Goal: Task Accomplishment & Management: Use online tool/utility

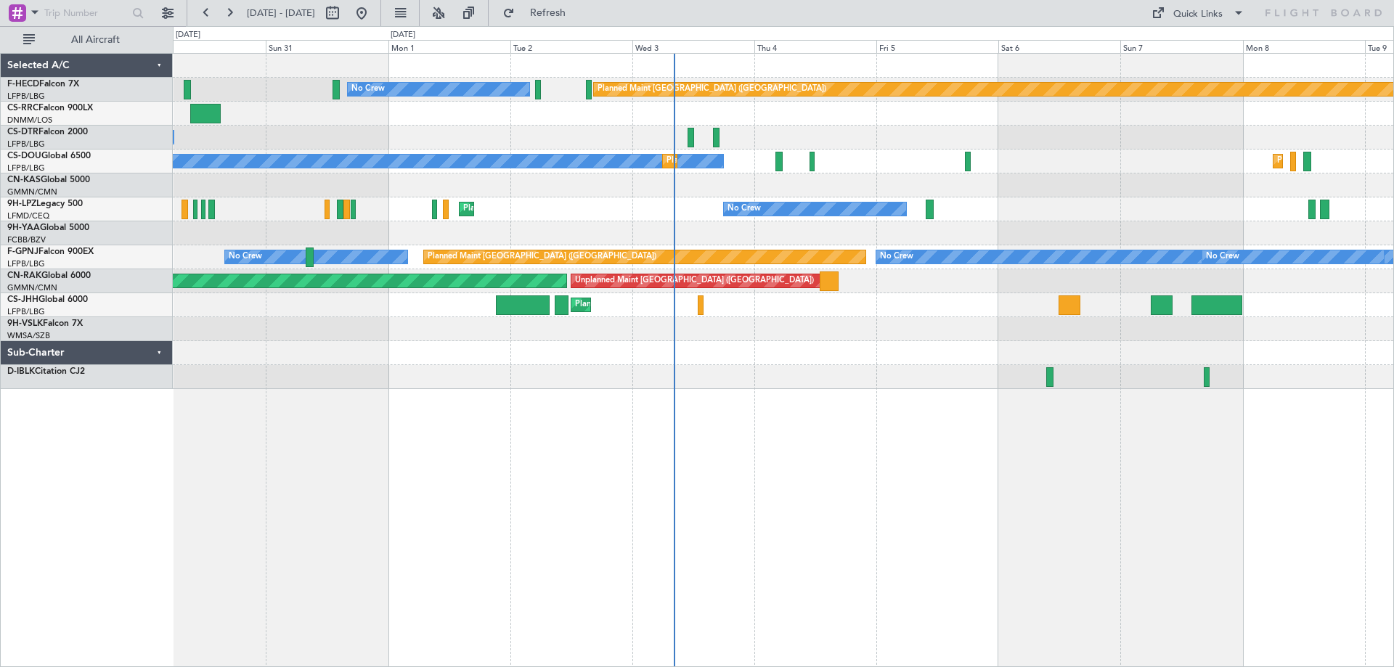
click at [693, 225] on div "No Crew Planned Maint [GEOGRAPHIC_DATA] ([GEOGRAPHIC_DATA]) Planned Maint [GEOG…" at bounding box center [783, 221] width 1221 height 335
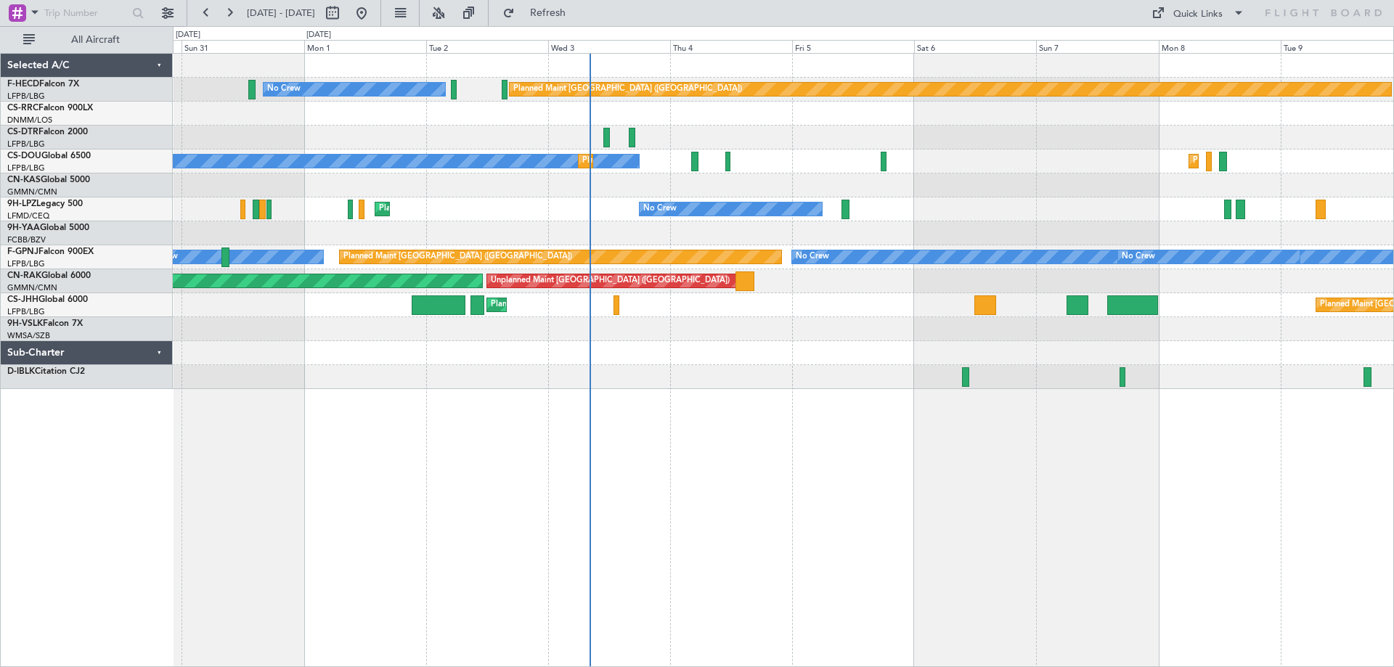
click at [706, 230] on div "No Crew Planned Maint [GEOGRAPHIC_DATA] ([GEOGRAPHIC_DATA]) Planned Maint [GEOG…" at bounding box center [783, 221] width 1221 height 335
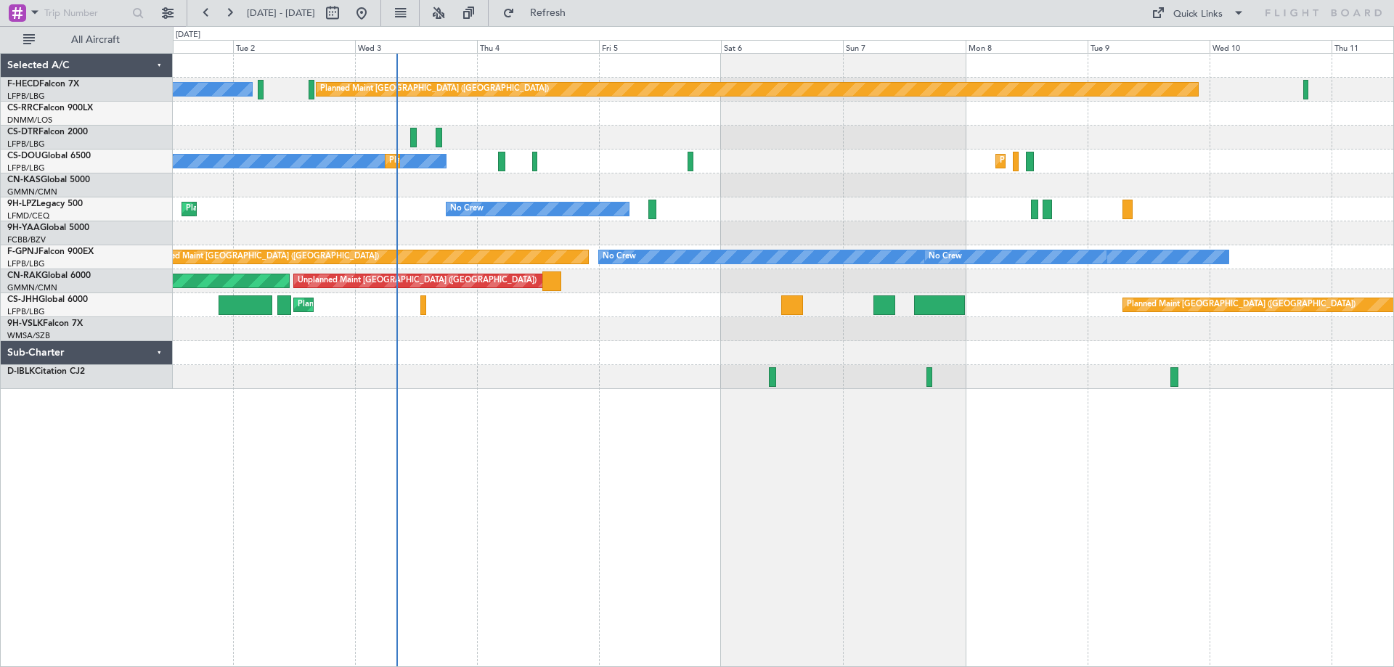
click at [611, 420] on div "No Crew Planned Maint [GEOGRAPHIC_DATA] ([GEOGRAPHIC_DATA]) No Crew No Crew Pla…" at bounding box center [783, 360] width 1221 height 614
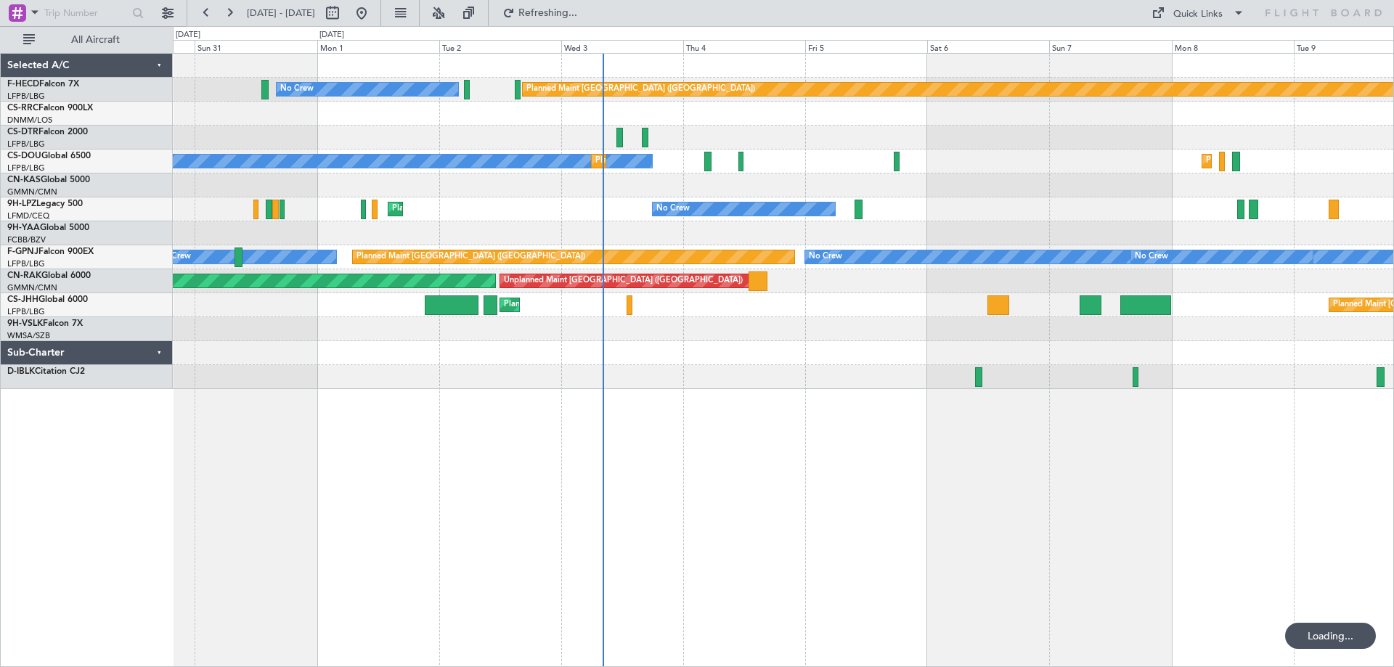
click at [744, 349] on div "No Crew Planned Maint [GEOGRAPHIC_DATA] ([GEOGRAPHIC_DATA]) Planned Maint [GEOG…" at bounding box center [783, 221] width 1221 height 335
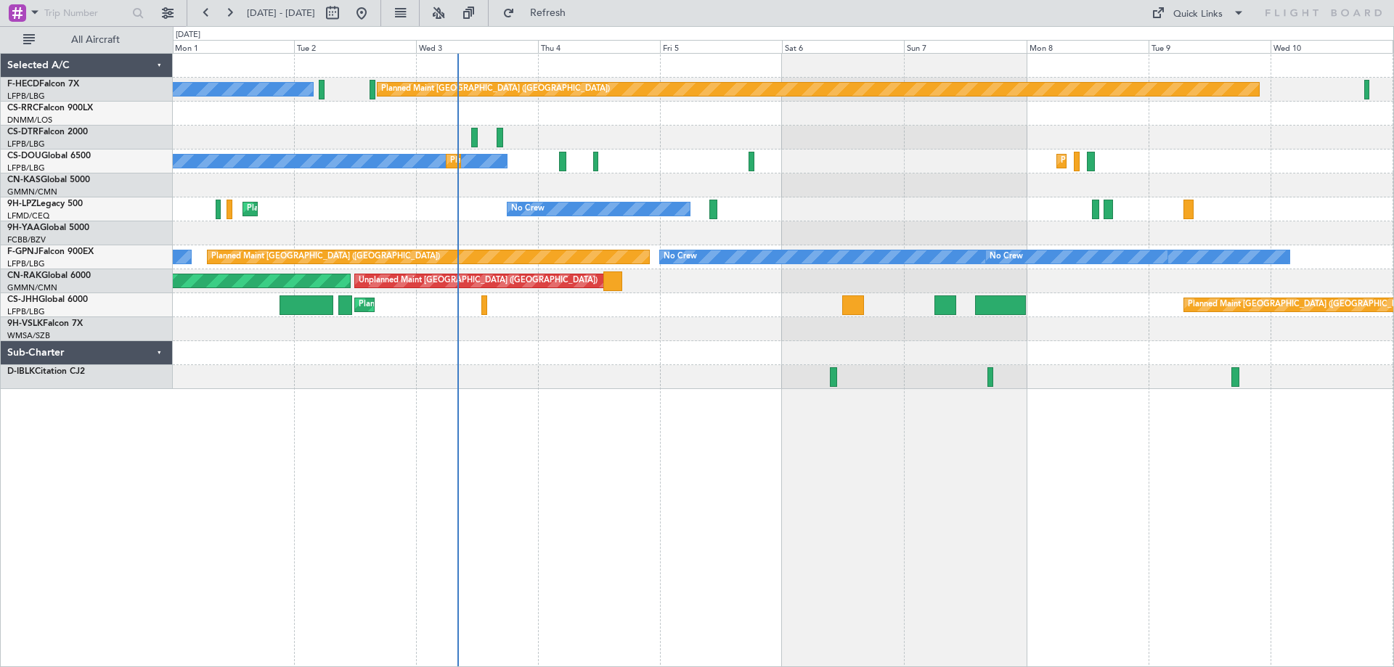
click at [69, 150] on div "No Crew Planned Maint [GEOGRAPHIC_DATA] ([GEOGRAPHIC_DATA]) Planned Maint [GEOG…" at bounding box center [697, 346] width 1394 height 641
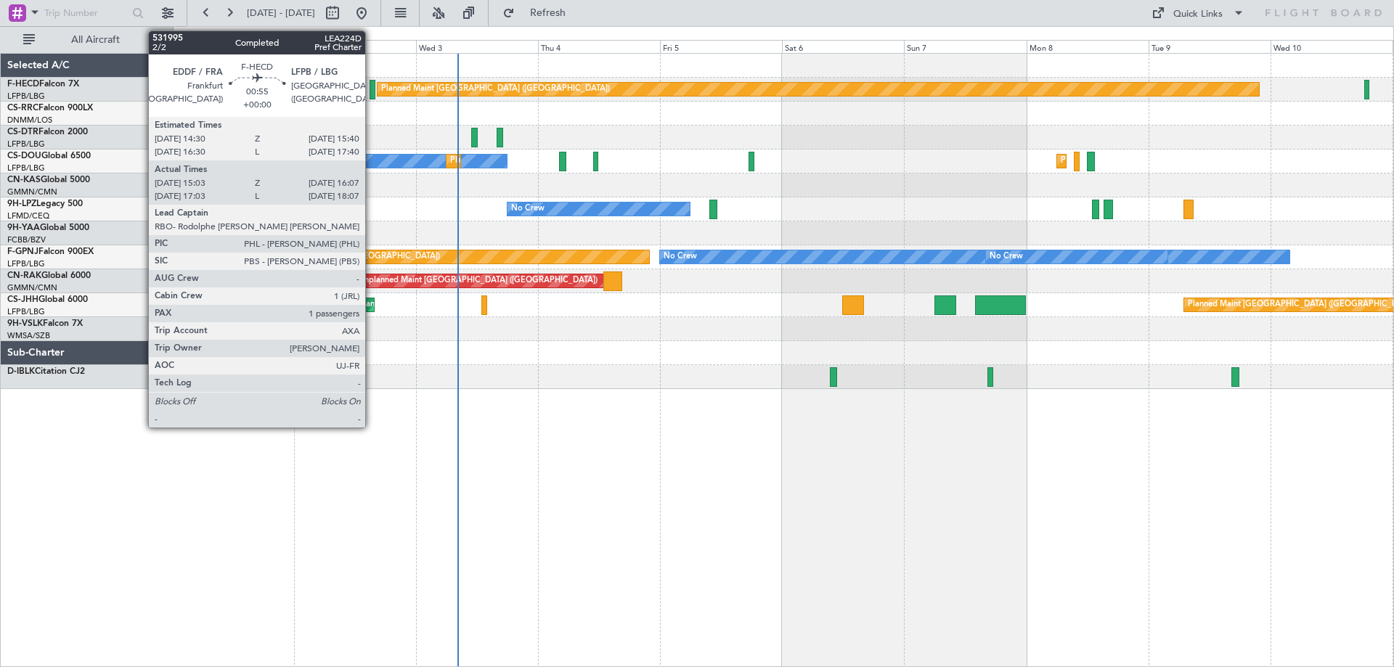
click at [372, 89] on div at bounding box center [373, 90] width 6 height 20
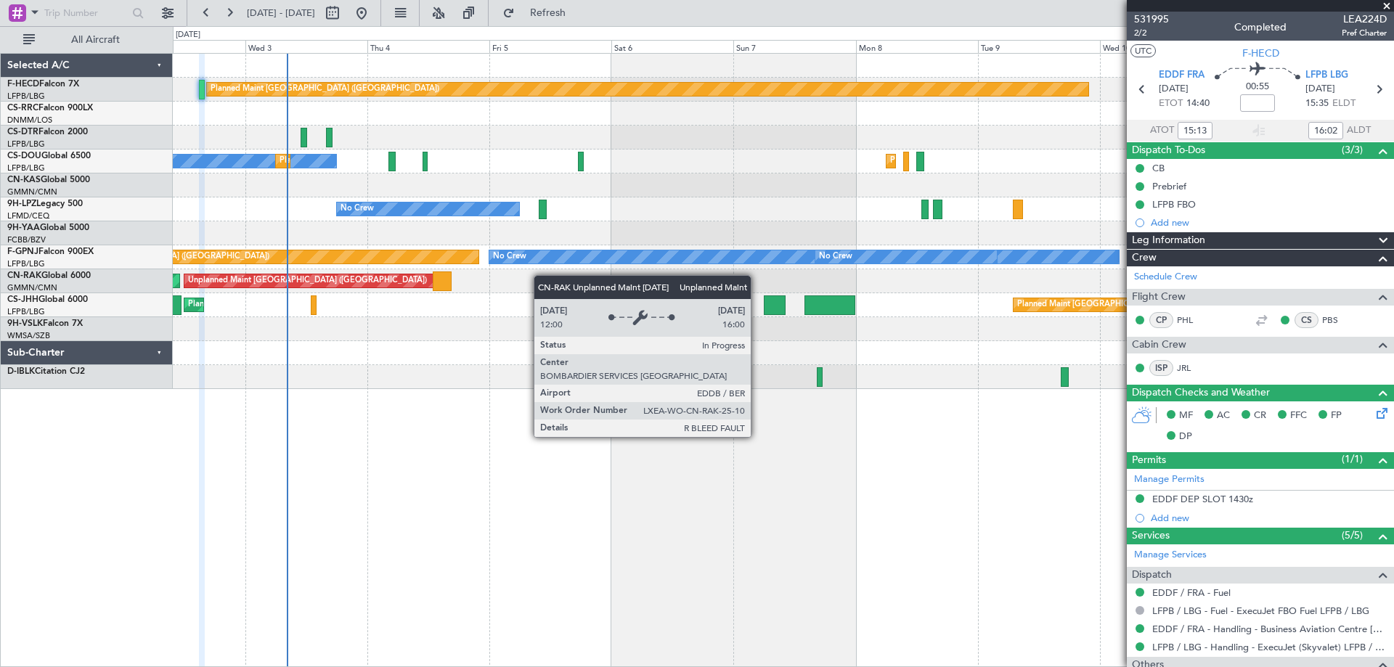
click at [428, 286] on div "Planned Maint [GEOGRAPHIC_DATA] ([GEOGRAPHIC_DATA]) No Crew No Crew Planned Mai…" at bounding box center [783, 221] width 1221 height 335
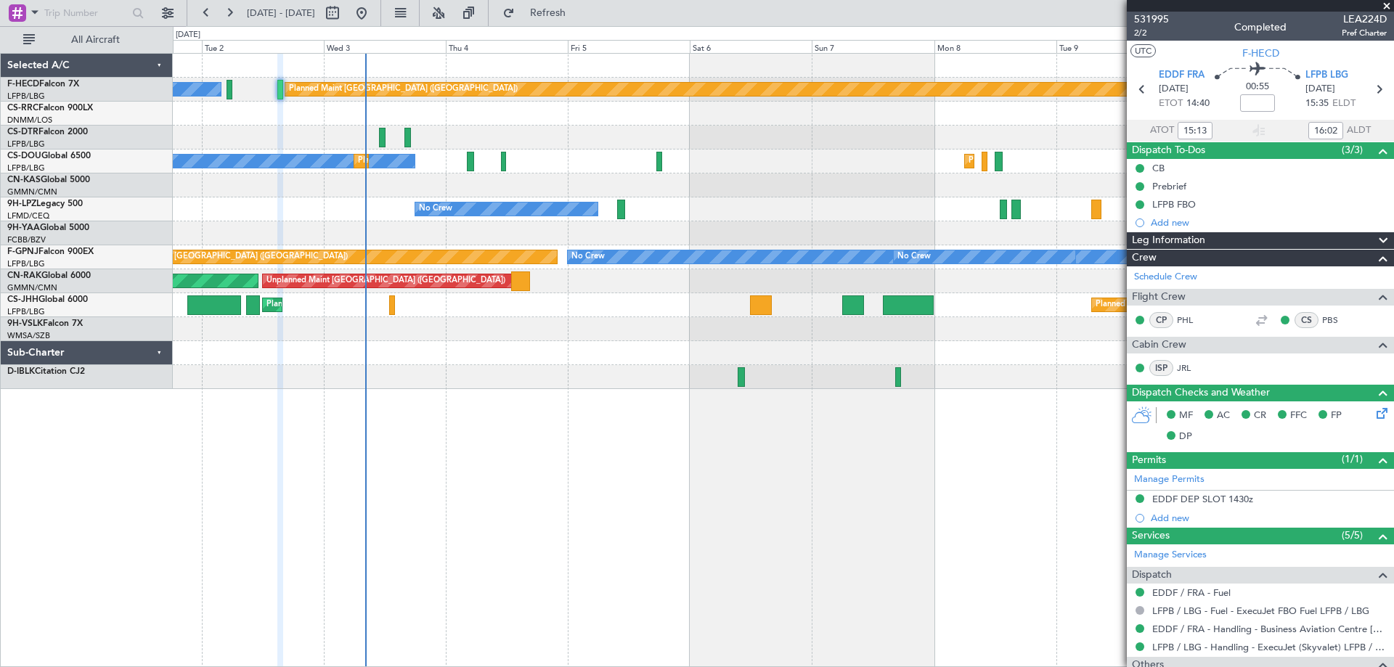
click at [785, 428] on div "Planned Maint [GEOGRAPHIC_DATA] ([GEOGRAPHIC_DATA]) No Crew No Crew Planned Mai…" at bounding box center [783, 360] width 1221 height 614
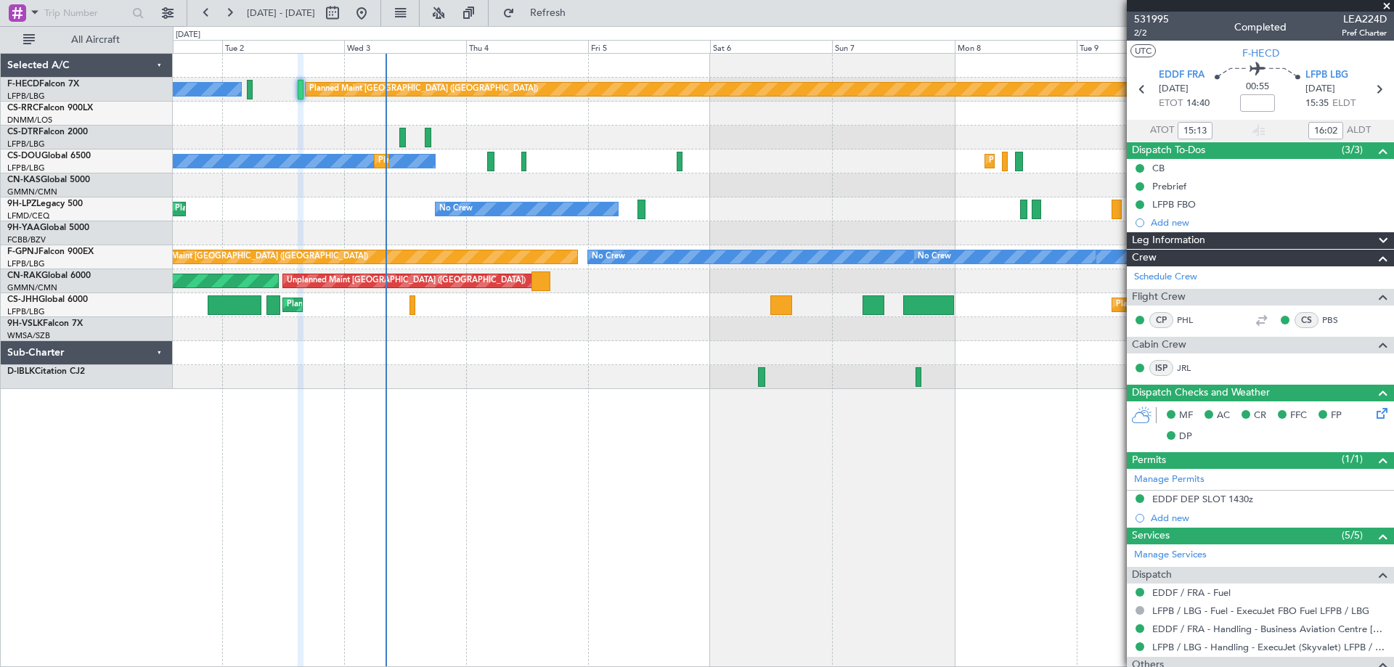
click at [625, 141] on div "No Crew" at bounding box center [783, 138] width 1221 height 24
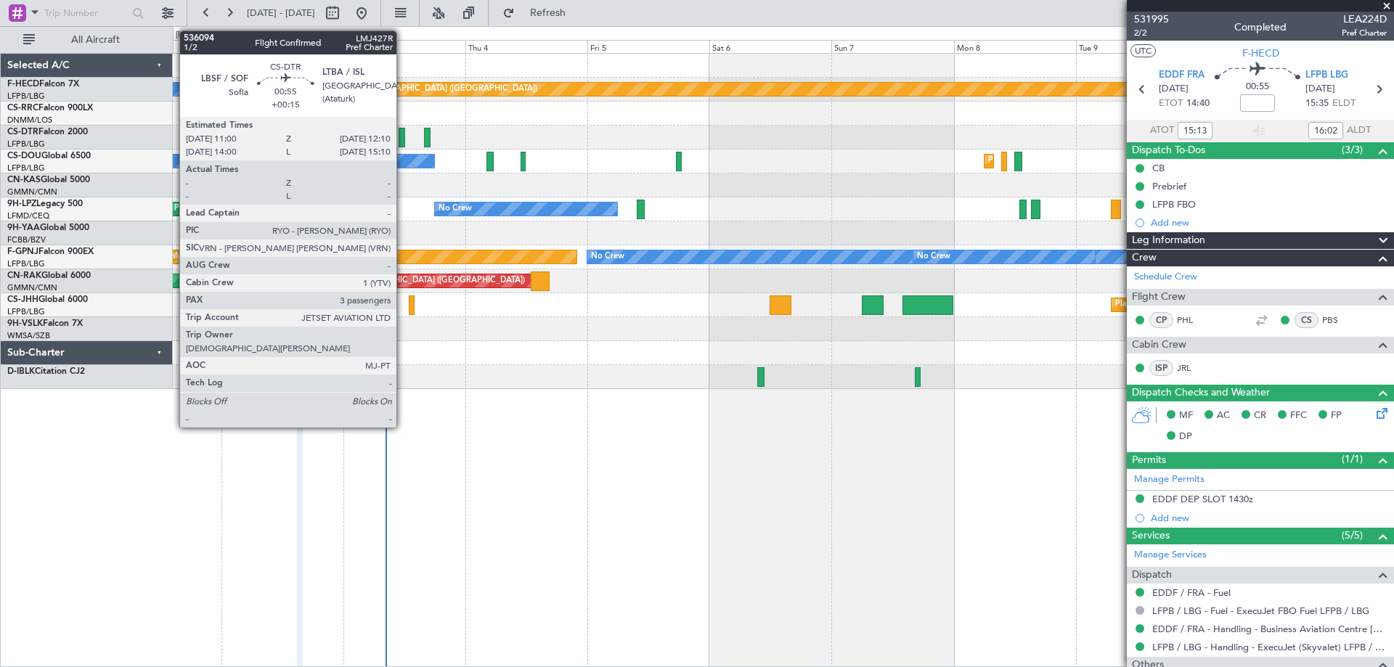
click at [403, 143] on div at bounding box center [402, 138] width 7 height 20
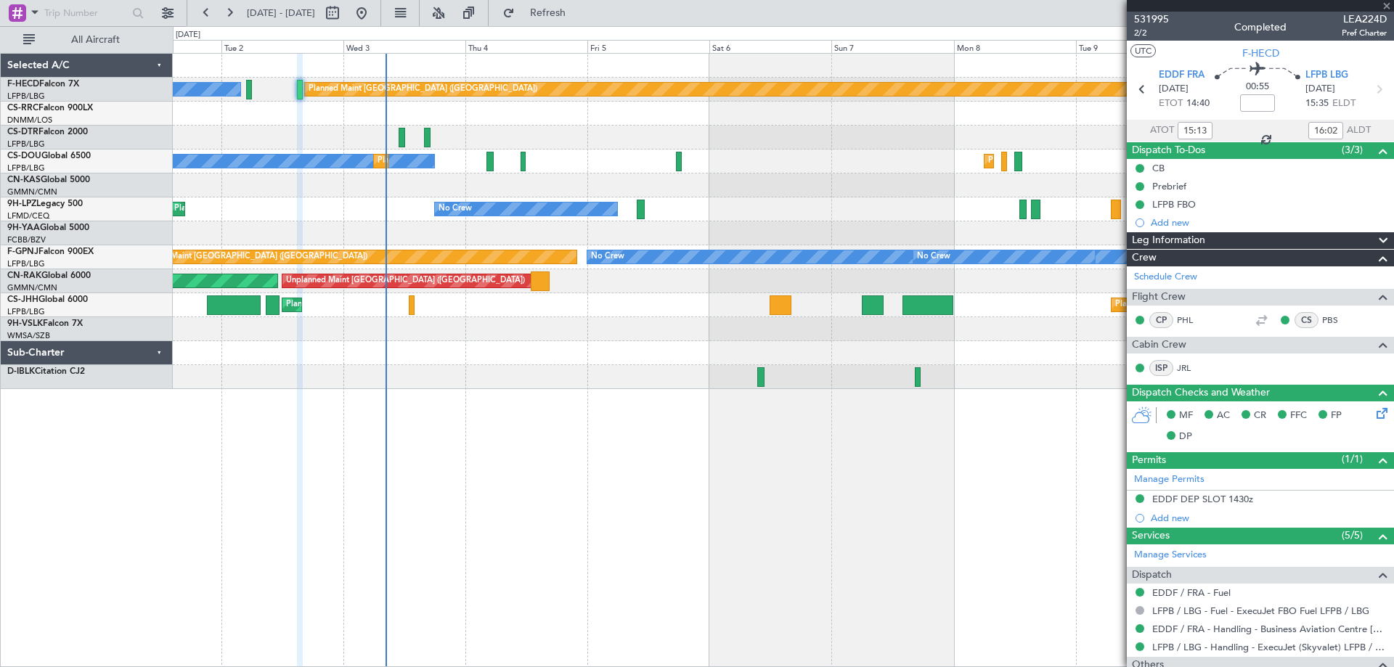
type input "+00:15"
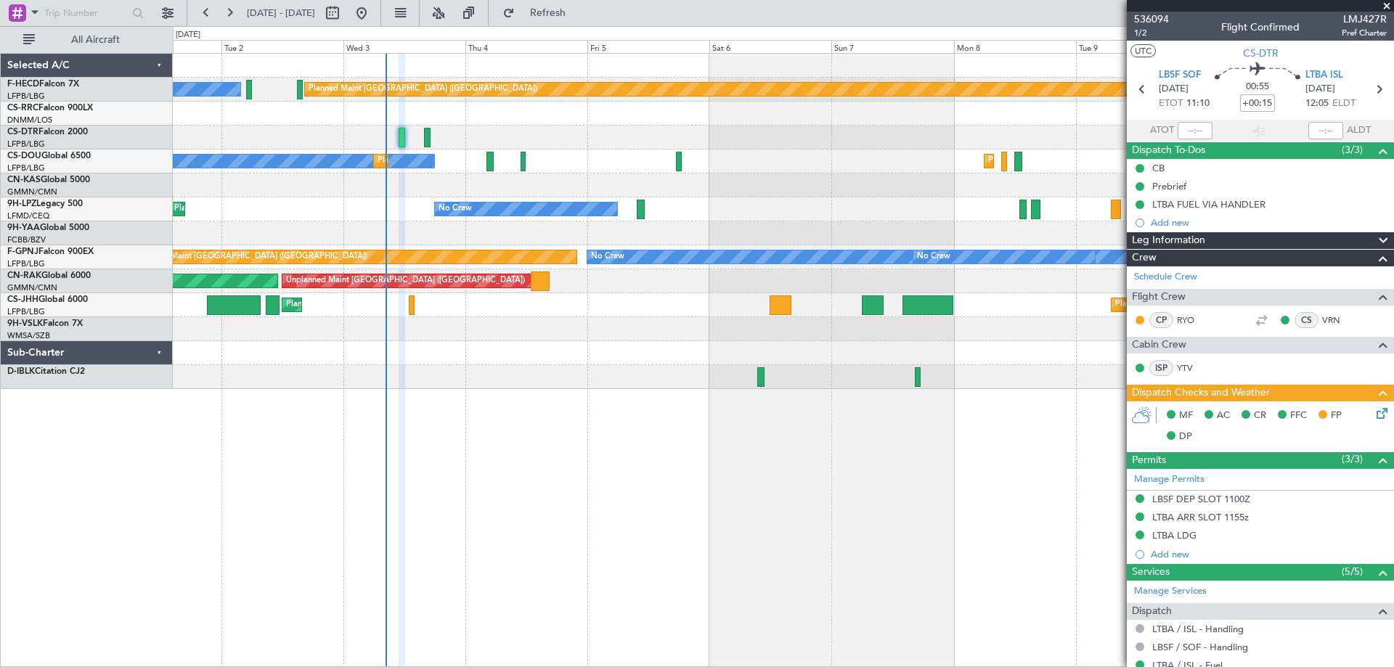
click at [581, 266] on div "No Crew Planned Maint [GEOGRAPHIC_DATA] ([GEOGRAPHIC_DATA]) No Crew No Crew No …" at bounding box center [783, 257] width 1221 height 24
click at [1388, 4] on span at bounding box center [1387, 6] width 15 height 13
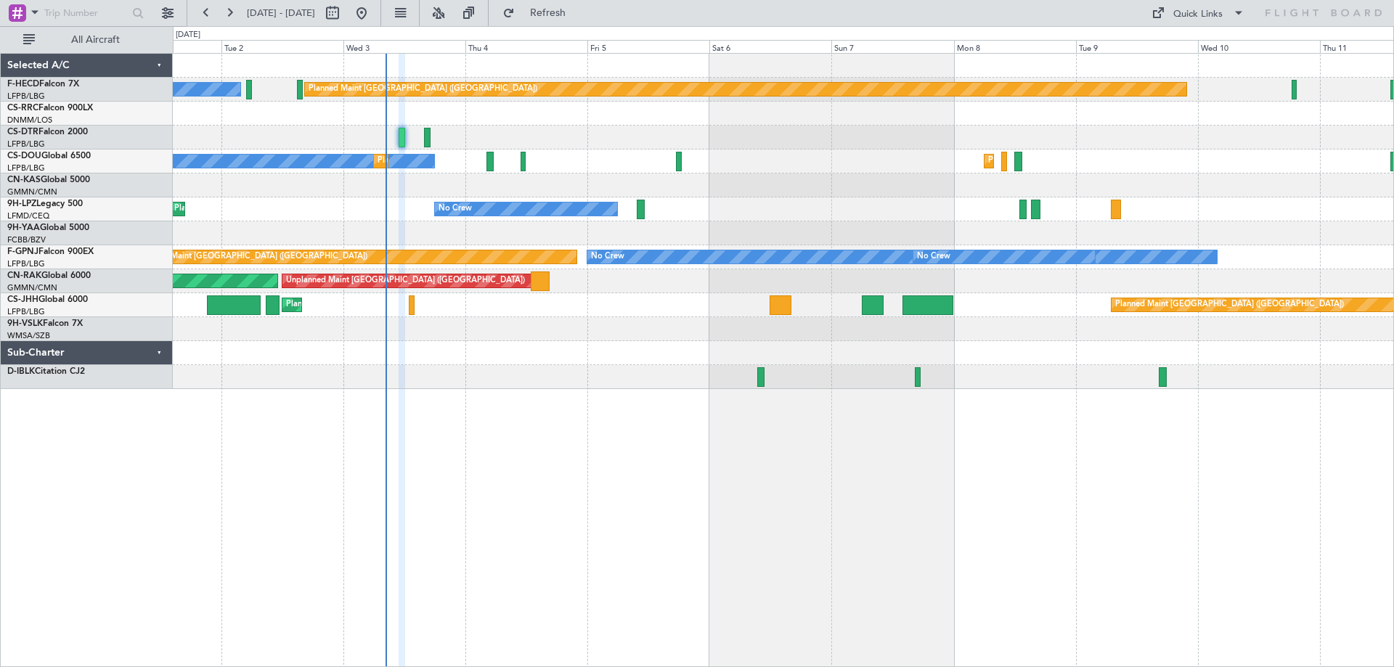
type input "0"
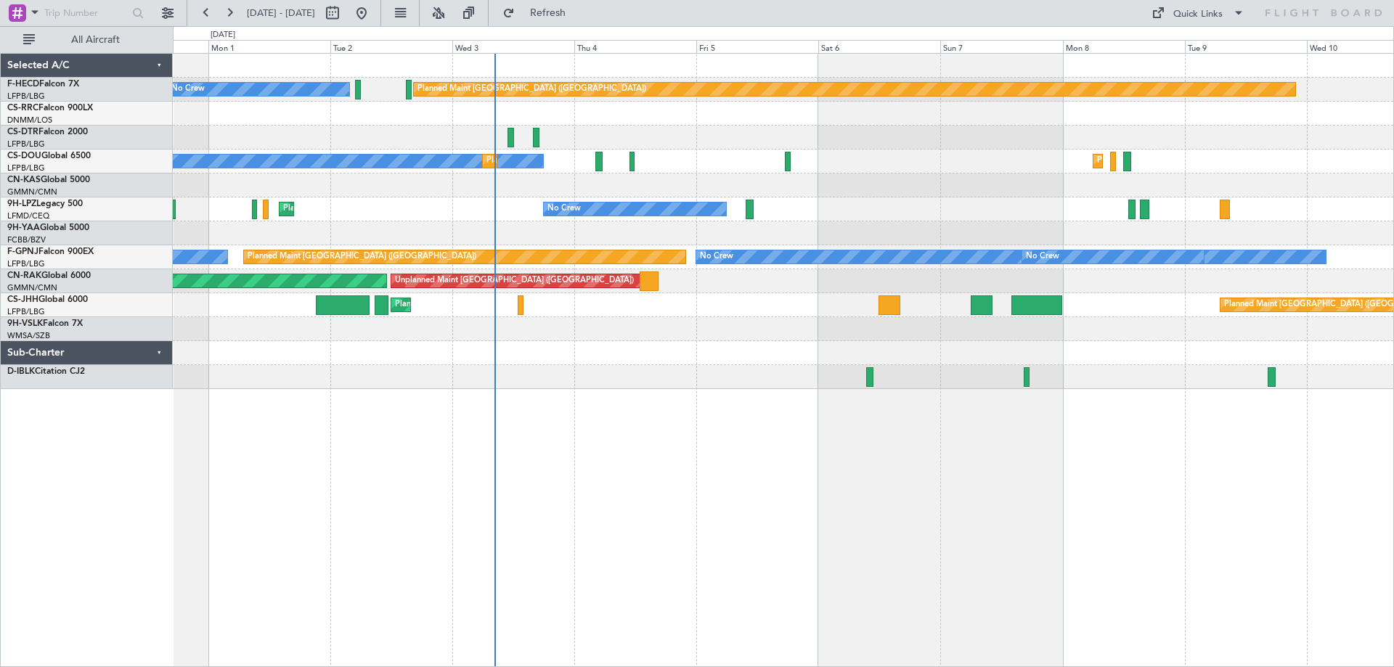
click at [822, 184] on div "Planned Maint [GEOGRAPHIC_DATA] ([GEOGRAPHIC_DATA]) No Crew Planned Maint [GEOG…" at bounding box center [783, 221] width 1221 height 335
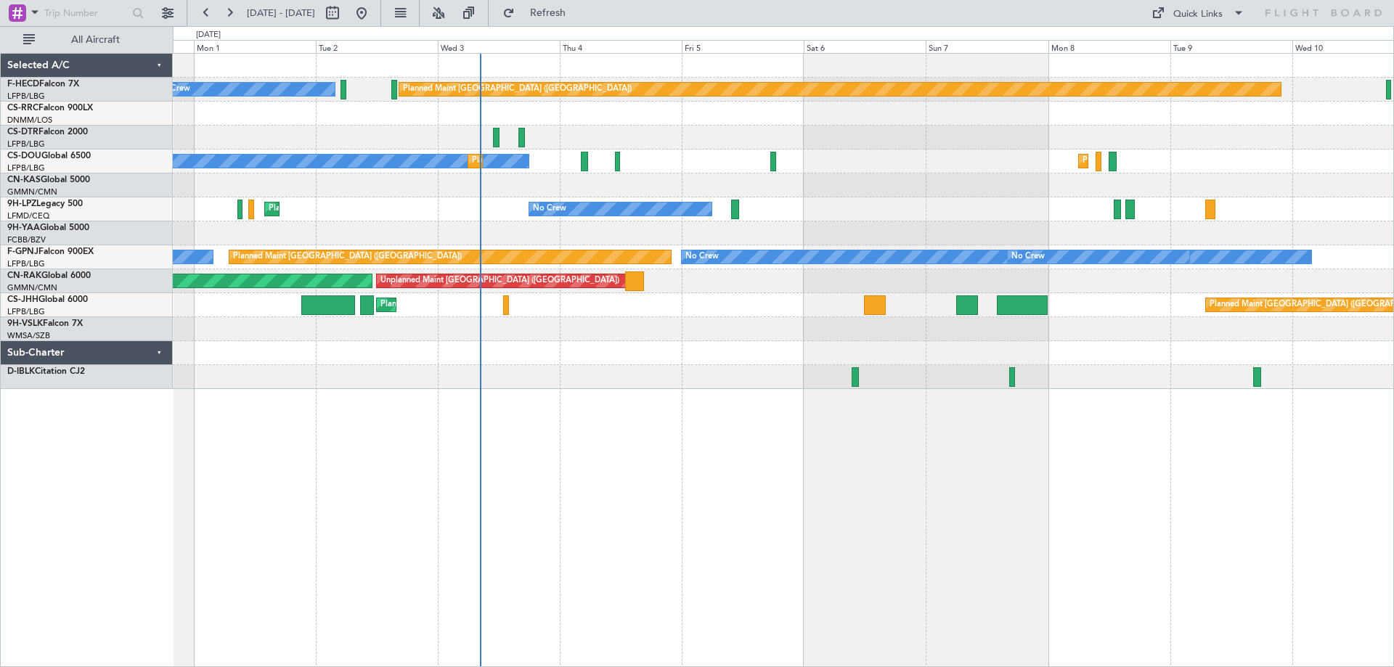
click at [532, 301] on div "Planned Maint [GEOGRAPHIC_DATA] ([GEOGRAPHIC_DATA]) Planned Maint [GEOGRAPHIC_D…" at bounding box center [783, 305] width 1221 height 24
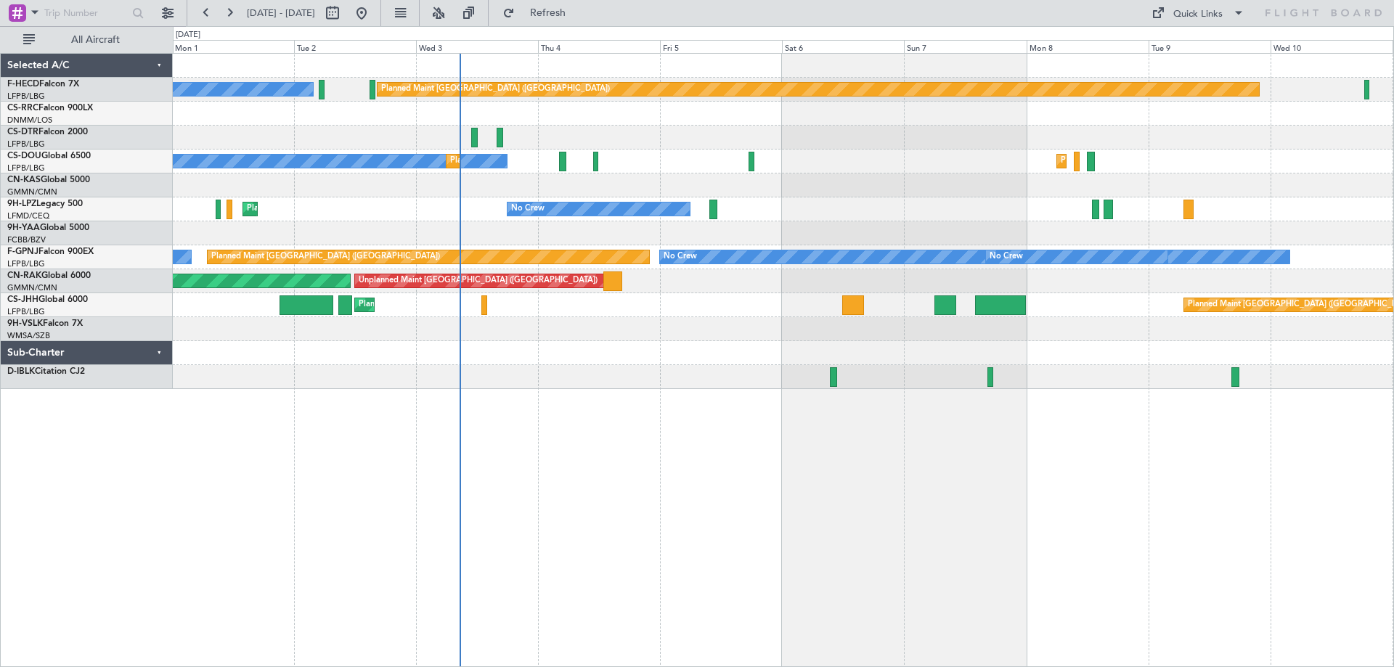
click at [585, 329] on div "Planned Maint [GEOGRAPHIC_DATA] ([GEOGRAPHIC_DATA]) No Crew Planned Maint [GEOG…" at bounding box center [783, 221] width 1221 height 335
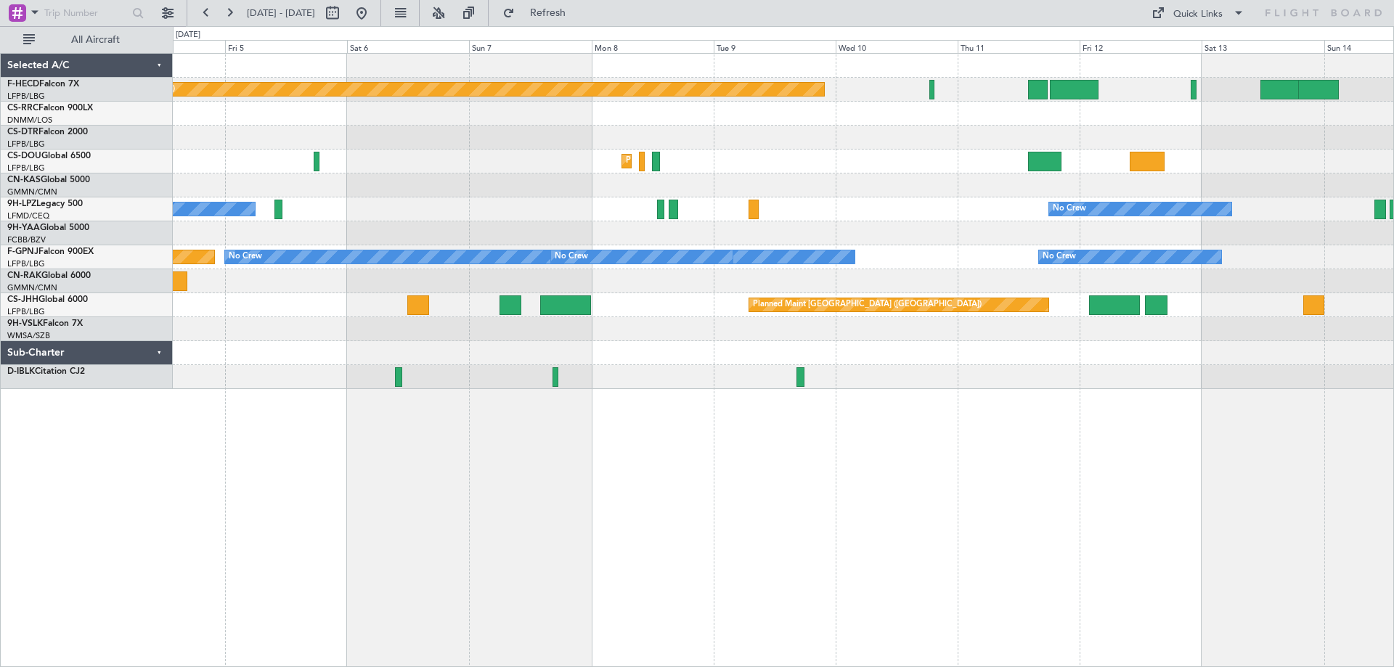
click at [913, 213] on div "Planned Maint [GEOGRAPHIC_DATA] ([GEOGRAPHIC_DATA]) No Crew Planned Maint [GEOG…" at bounding box center [783, 221] width 1221 height 335
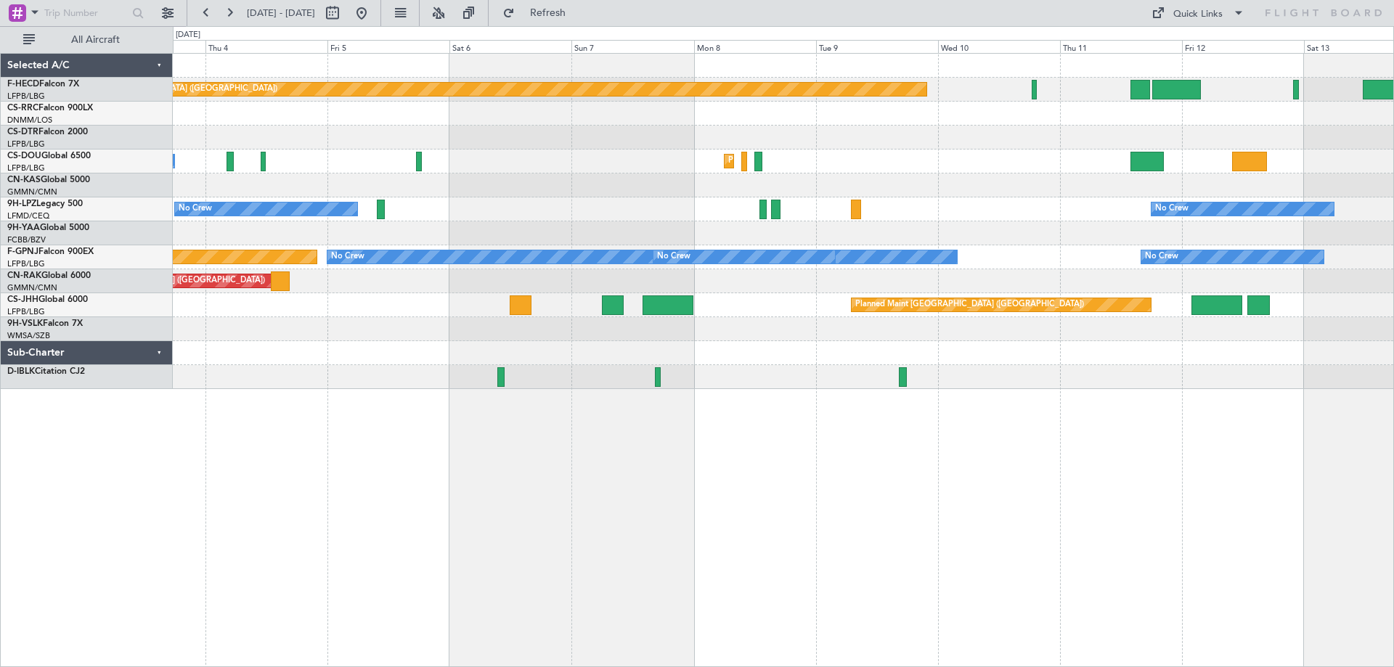
click at [654, 192] on div at bounding box center [783, 186] width 1221 height 24
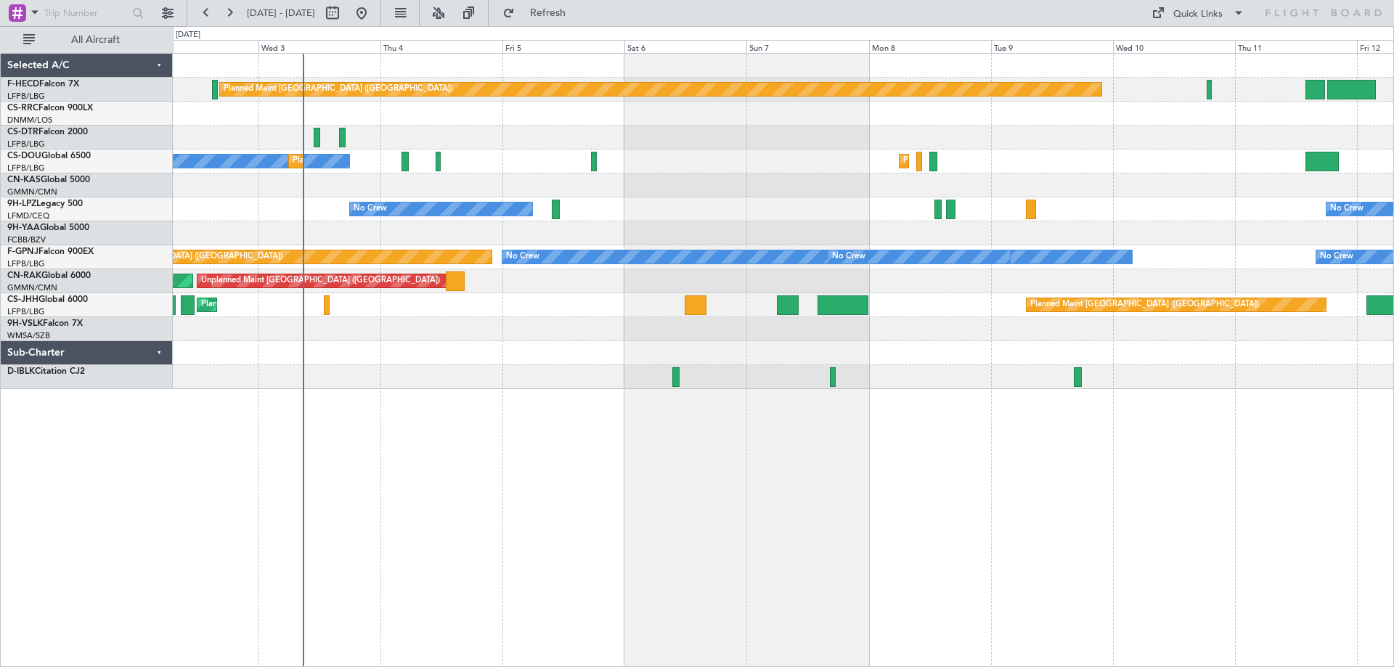
click at [629, 165] on div "Planned Maint [GEOGRAPHIC_DATA] ([GEOGRAPHIC_DATA]) No Crew Planned Maint [GEOG…" at bounding box center [783, 162] width 1221 height 24
